Goal: Task Accomplishment & Management: Manage account settings

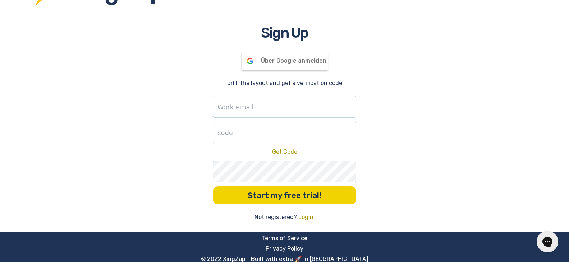
scroll to position [46, 0]
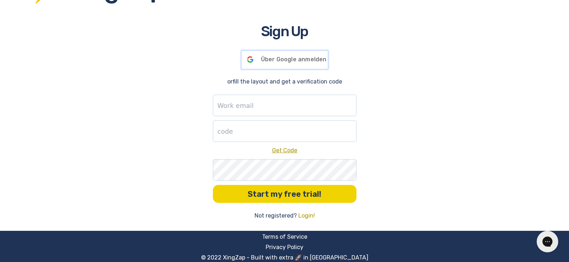
click at [272, 64] on div "Über Google anmelden Über Google angemeldet" at bounding box center [285, 60] width 86 height 18
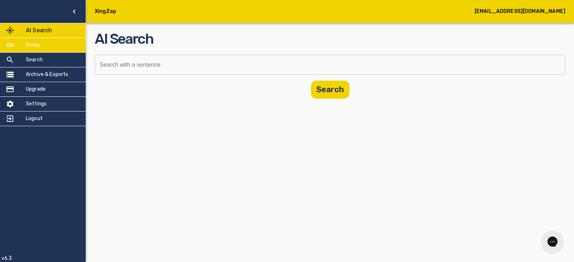
click at [17, 47] on div at bounding box center [16, 45] width 20 height 9
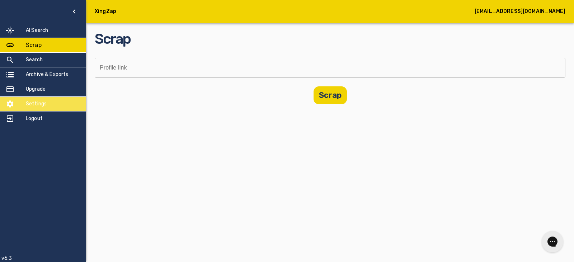
click at [30, 101] on h5 "Settings" at bounding box center [36, 104] width 21 height 7
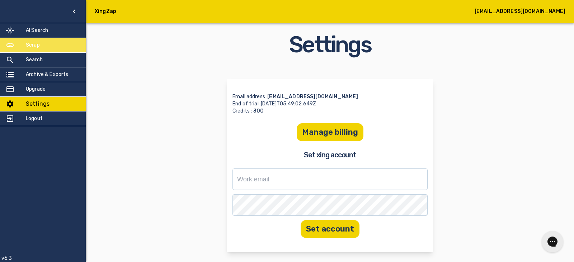
click at [27, 44] on h5 "Scrap" at bounding box center [33, 45] width 14 height 7
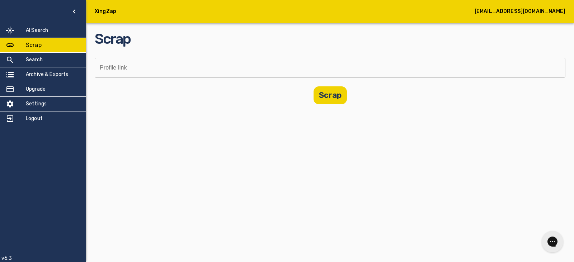
click at [114, 65] on input "text" at bounding box center [328, 68] width 466 height 20
